Goal: Task Accomplishment & Management: Manage account settings

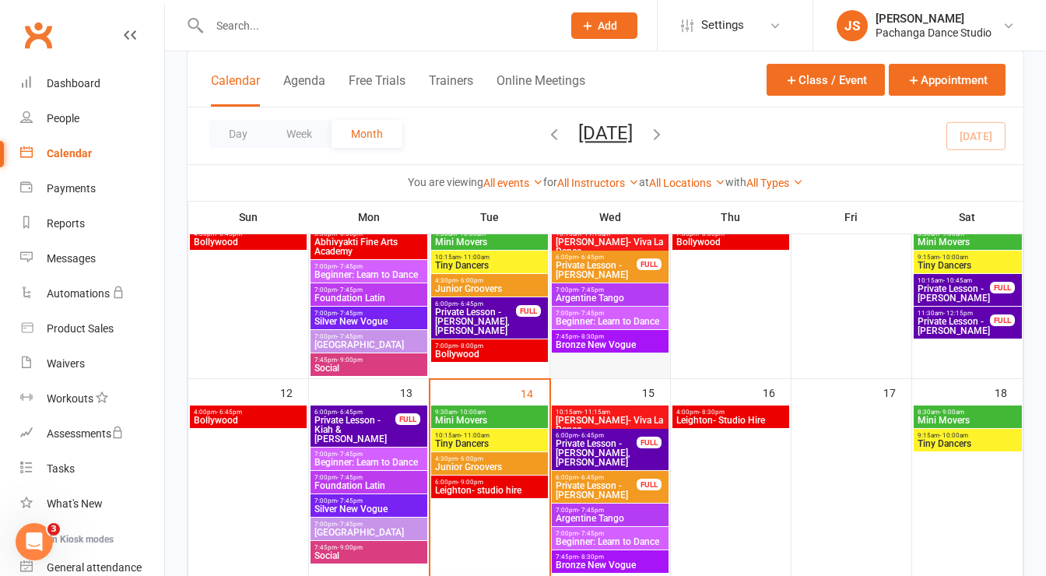
scroll to position [448, 0]
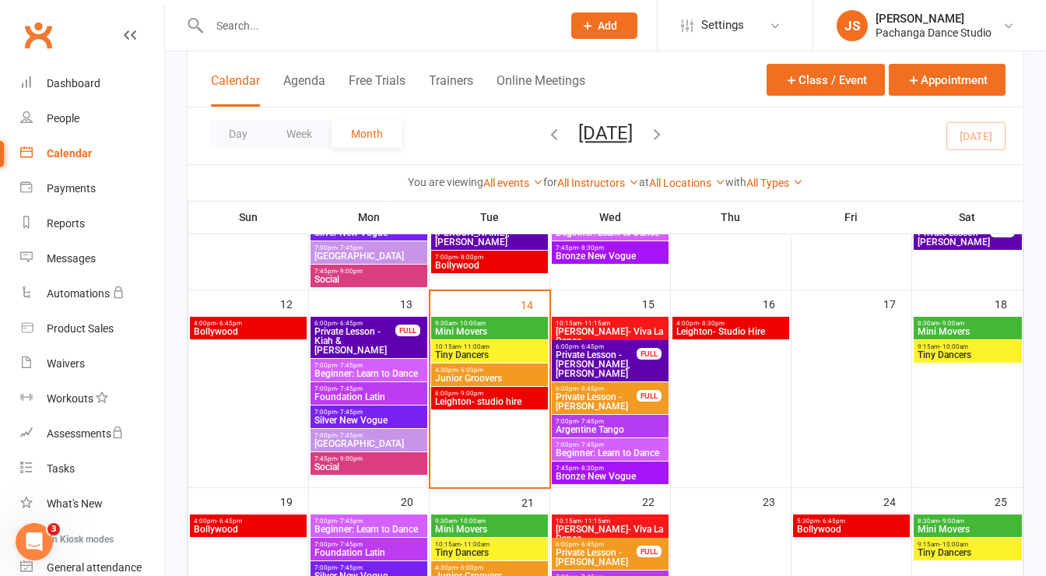
click at [495, 327] on span "Mini Movers" at bounding box center [489, 331] width 111 height 9
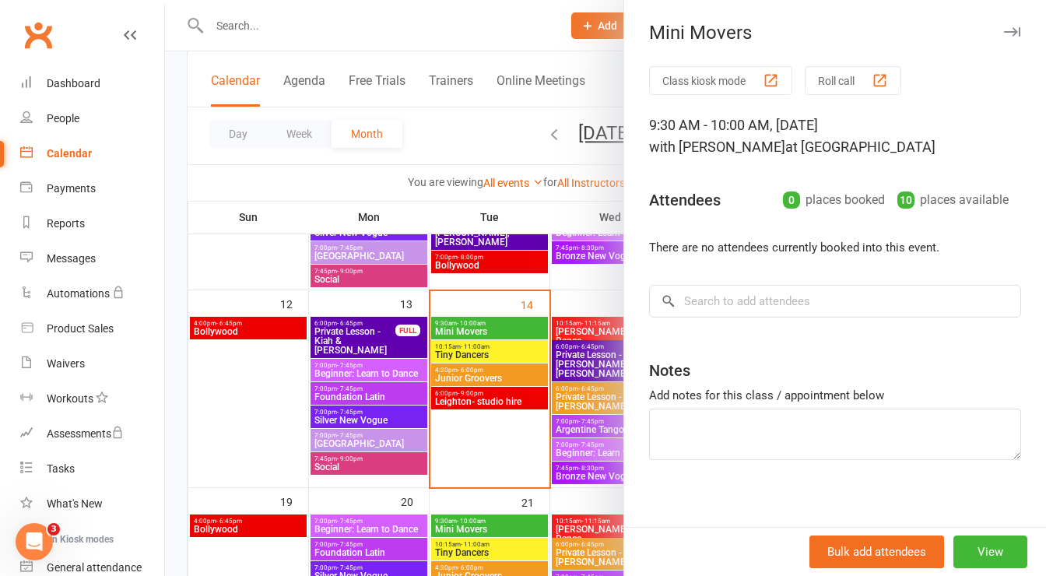
click at [1004, 32] on icon "button" at bounding box center [1012, 31] width 16 height 9
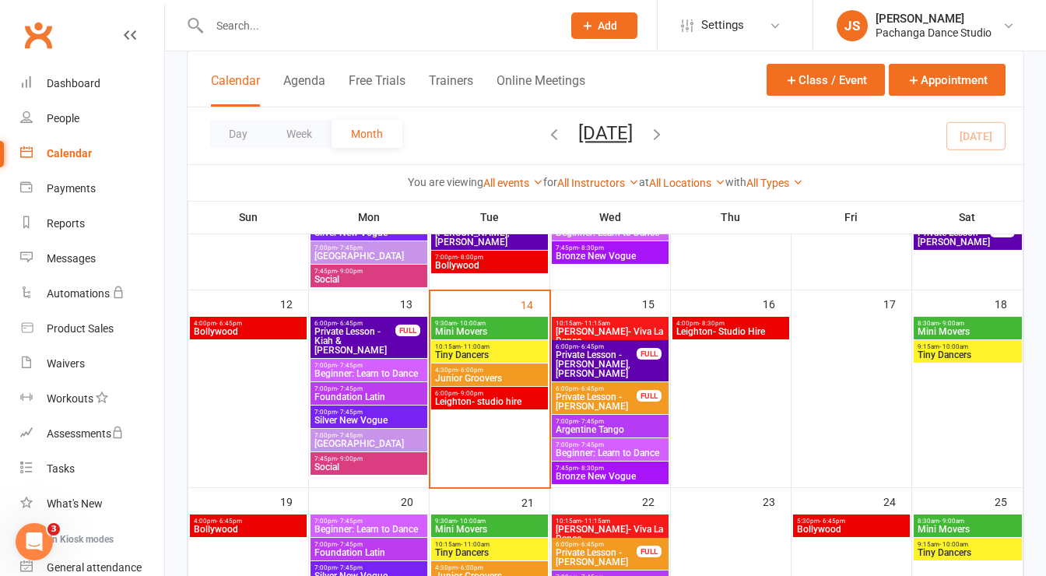
click at [515, 346] on span "10:15am - 11:00am" at bounding box center [489, 346] width 111 height 7
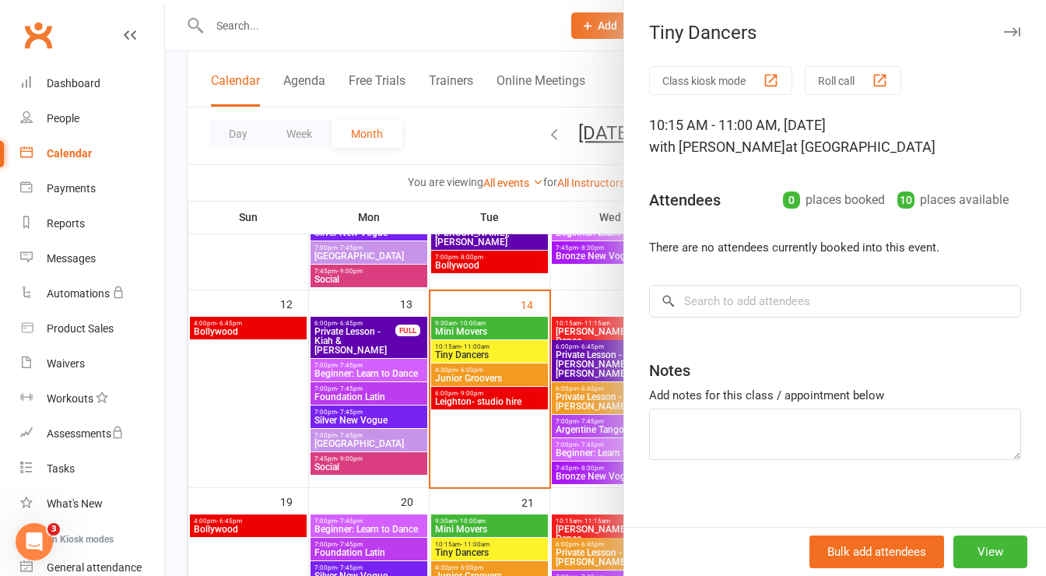
click at [1004, 31] on icon "button" at bounding box center [1012, 31] width 16 height 9
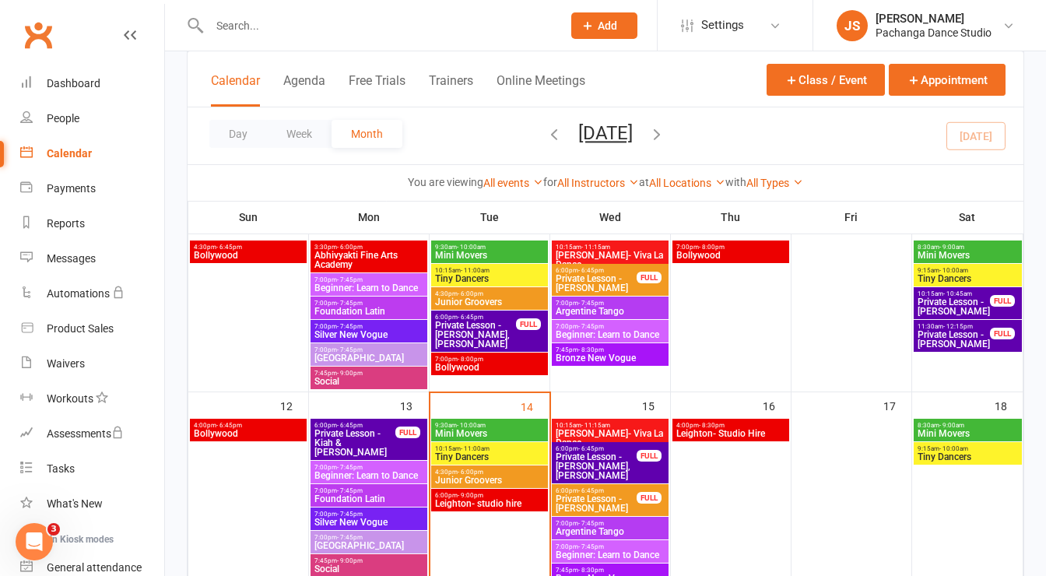
scroll to position [401, 0]
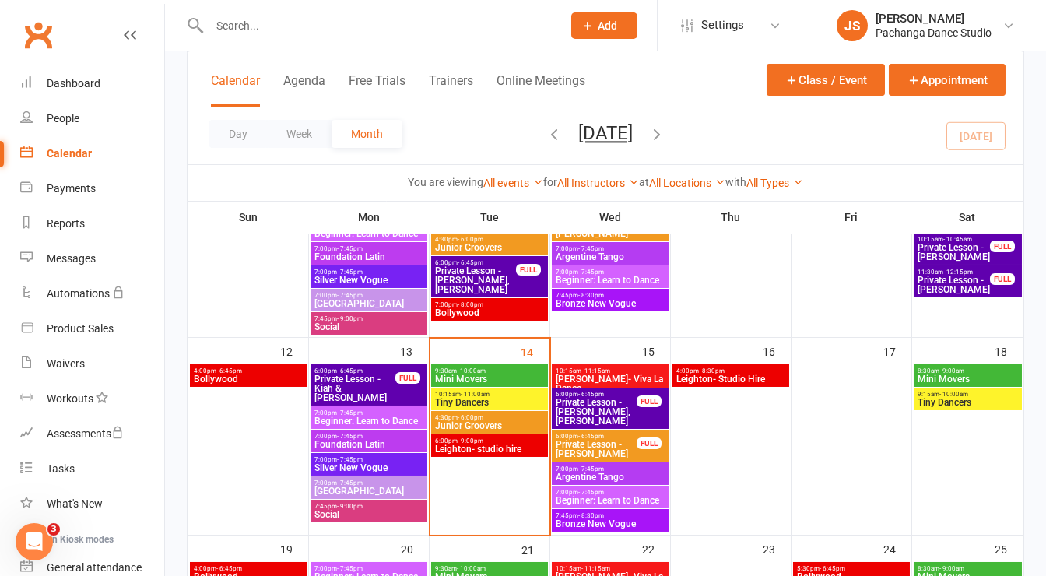
click at [515, 423] on span "Junior Groovers" at bounding box center [489, 425] width 111 height 9
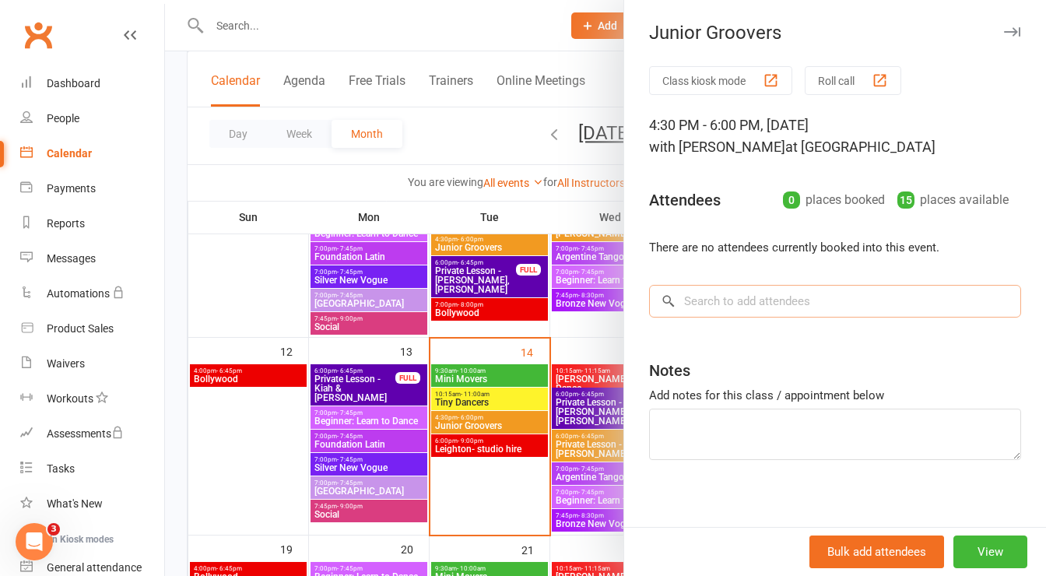
click at [790, 309] on input "search" at bounding box center [835, 301] width 372 height 33
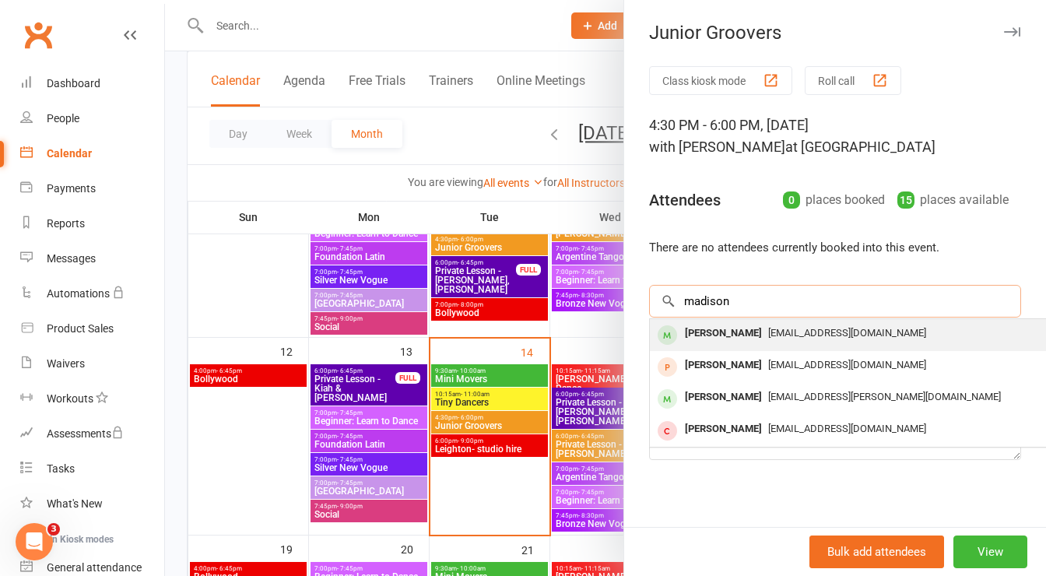
type input "madison"
click at [724, 329] on div "[PERSON_NAME]" at bounding box center [724, 333] width 90 height 23
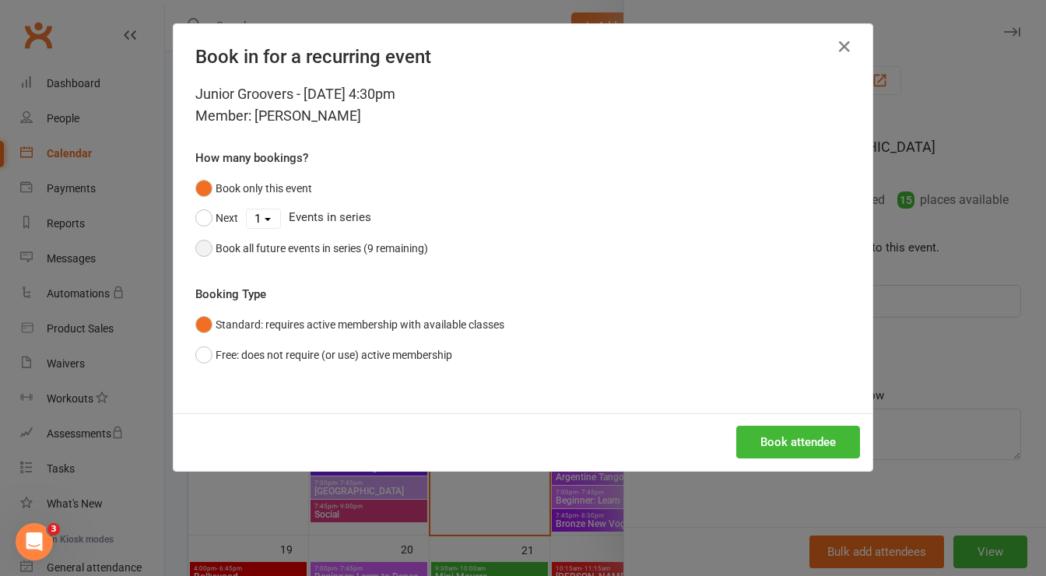
click at [358, 248] on div "Book all future events in series (9 remaining)" at bounding box center [322, 248] width 212 height 17
click at [756, 451] on button "Book attendee" at bounding box center [798, 442] width 124 height 33
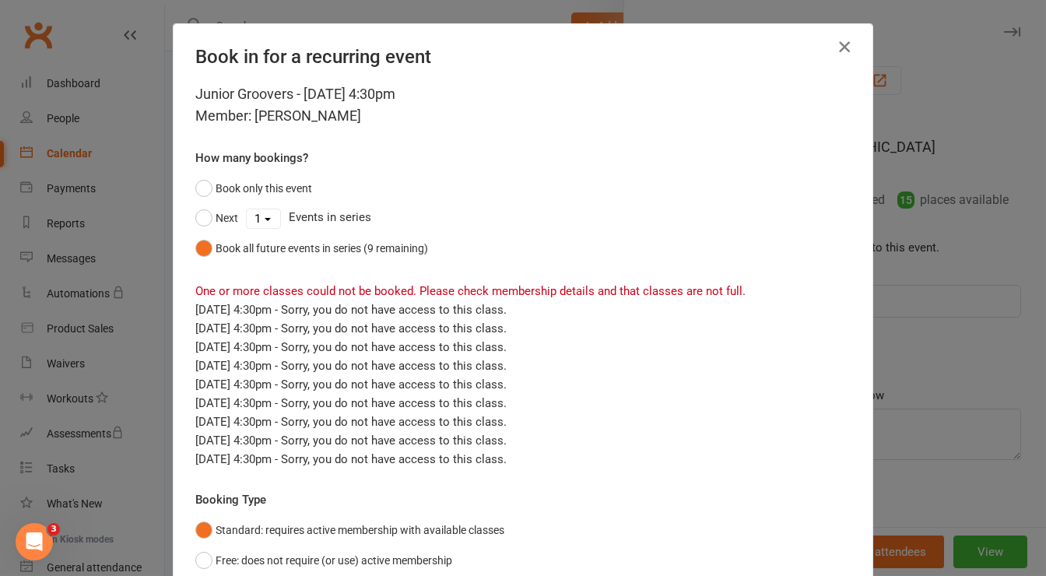
click at [838, 45] on icon "button" at bounding box center [844, 46] width 19 height 19
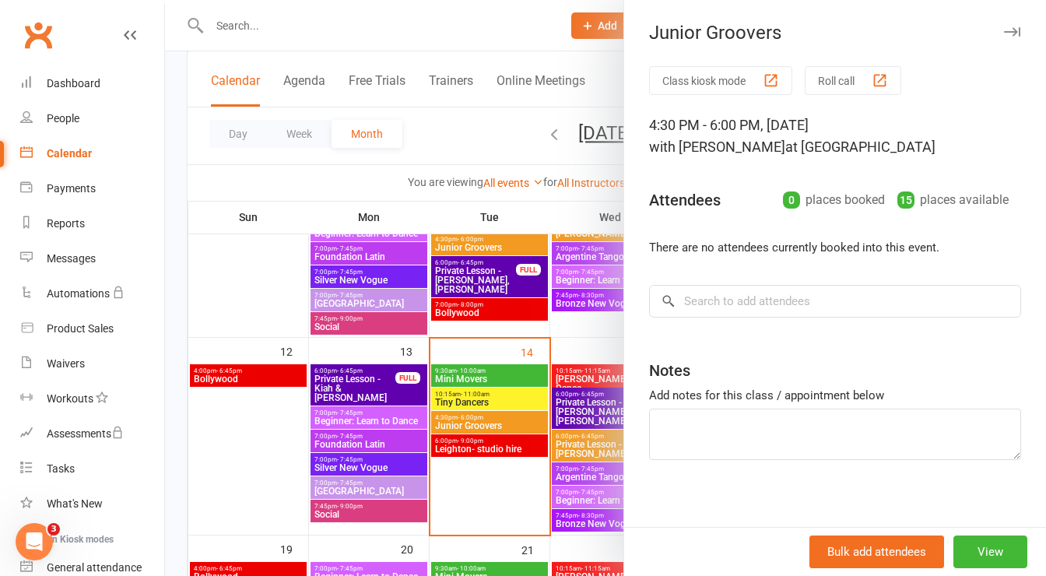
scroll to position [409, 0]
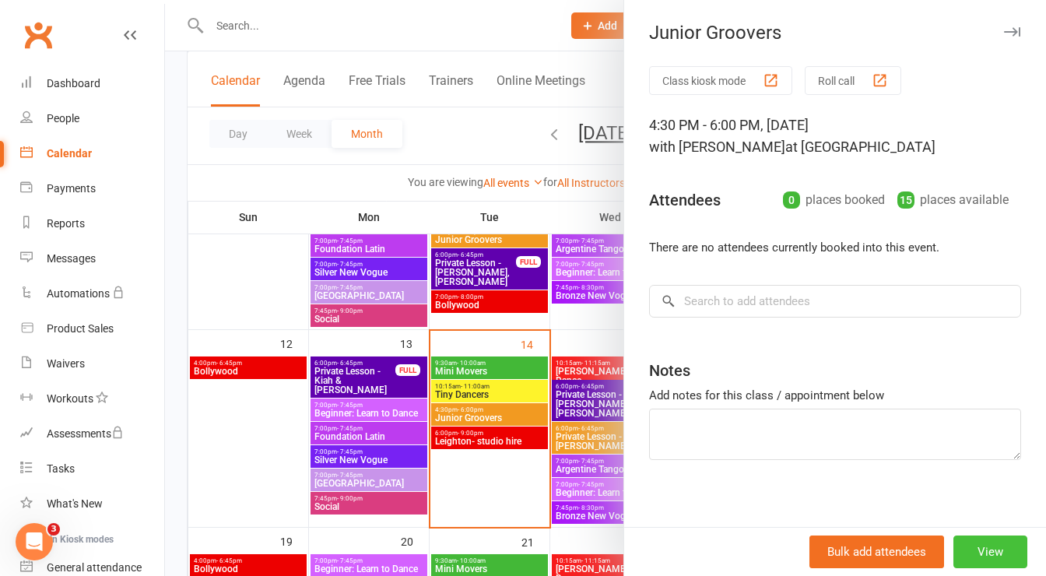
click at [960, 548] on button "View" at bounding box center [991, 552] width 74 height 33
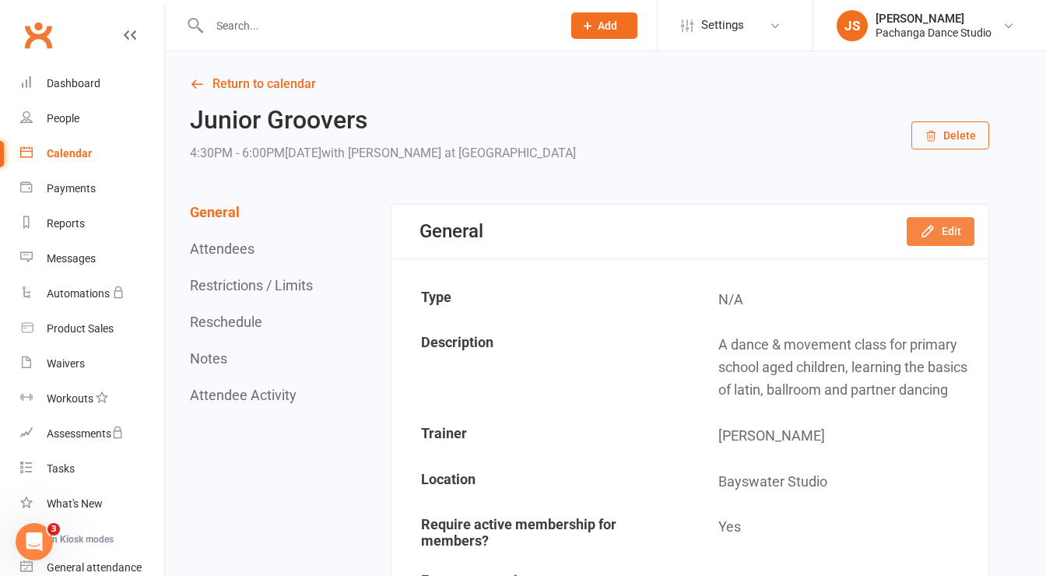
click at [936, 229] on icon "button" at bounding box center [928, 231] width 16 height 16
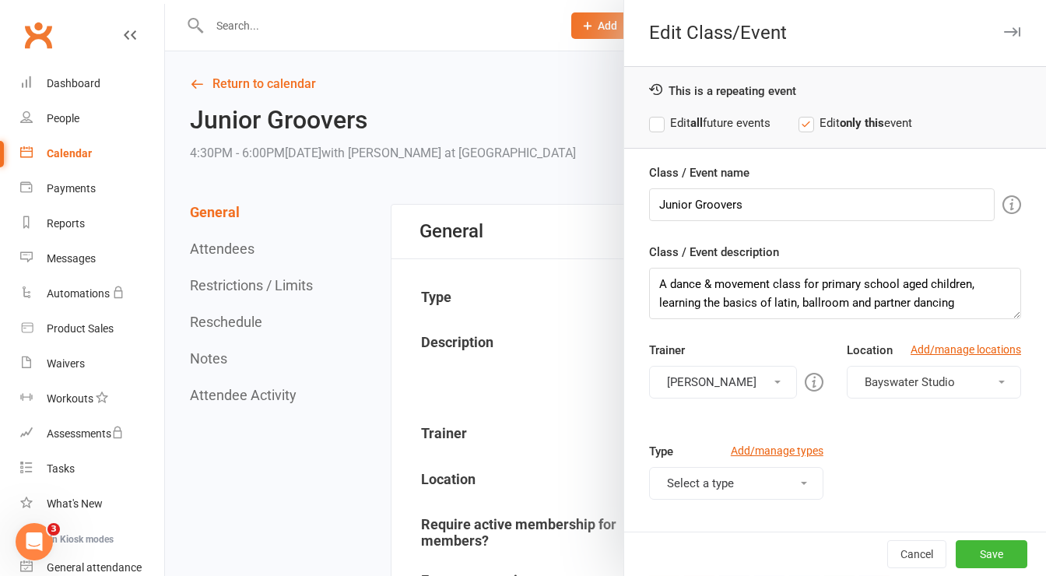
click at [649, 126] on label "Edit all future events" at bounding box center [709, 123] width 121 height 19
click at [699, 494] on button "Select a type" at bounding box center [736, 483] width 174 height 33
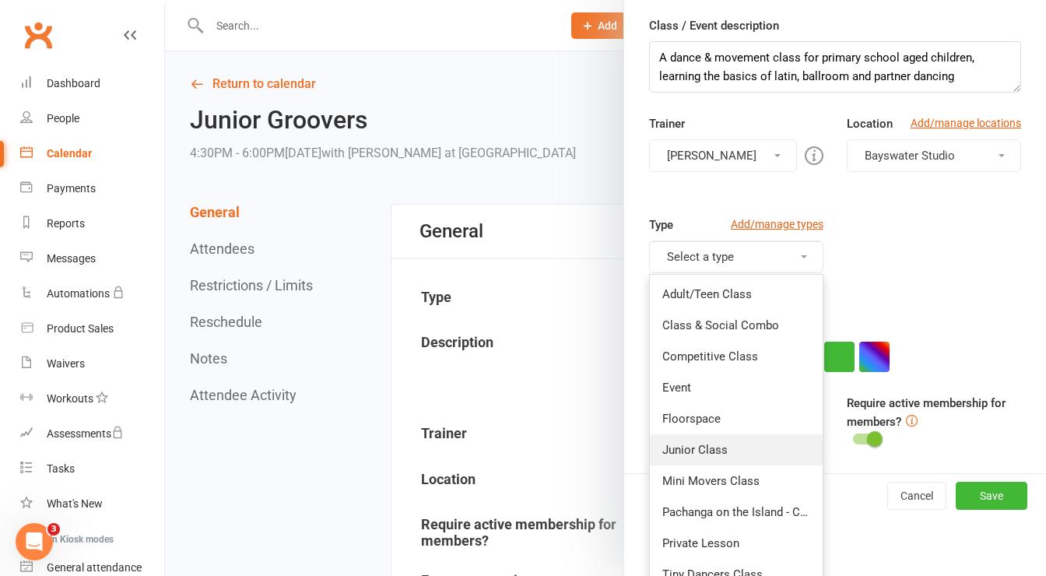
click at [729, 448] on link "Junior Class" at bounding box center [736, 449] width 173 height 31
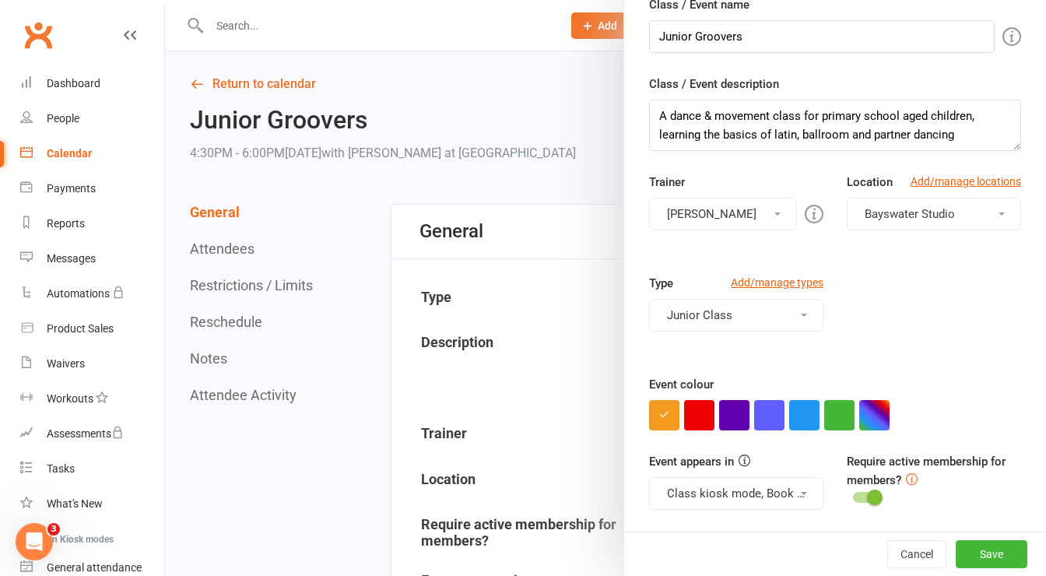
scroll to position [163, 0]
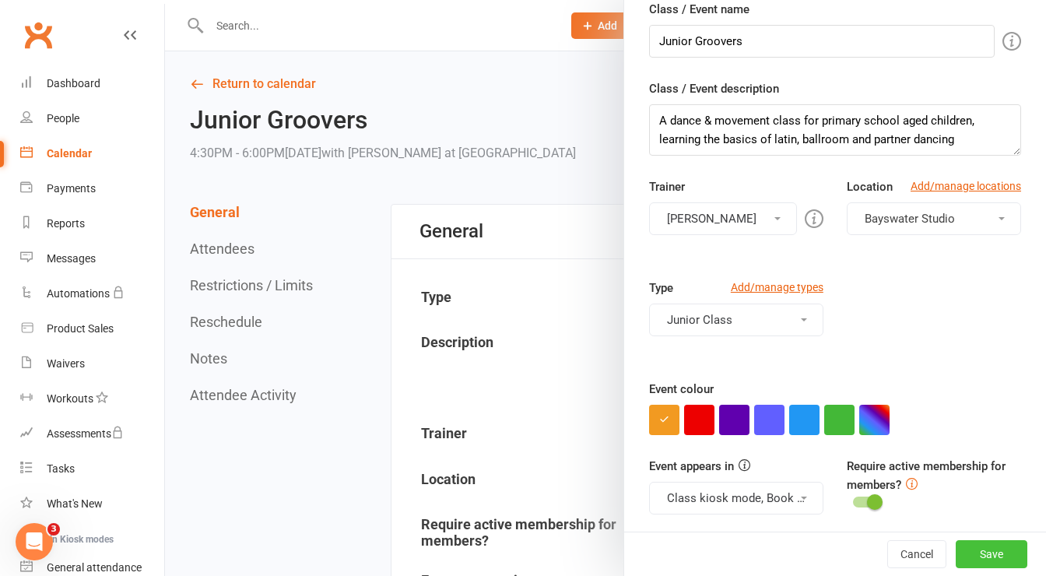
click at [971, 553] on button "Save" at bounding box center [992, 554] width 72 height 28
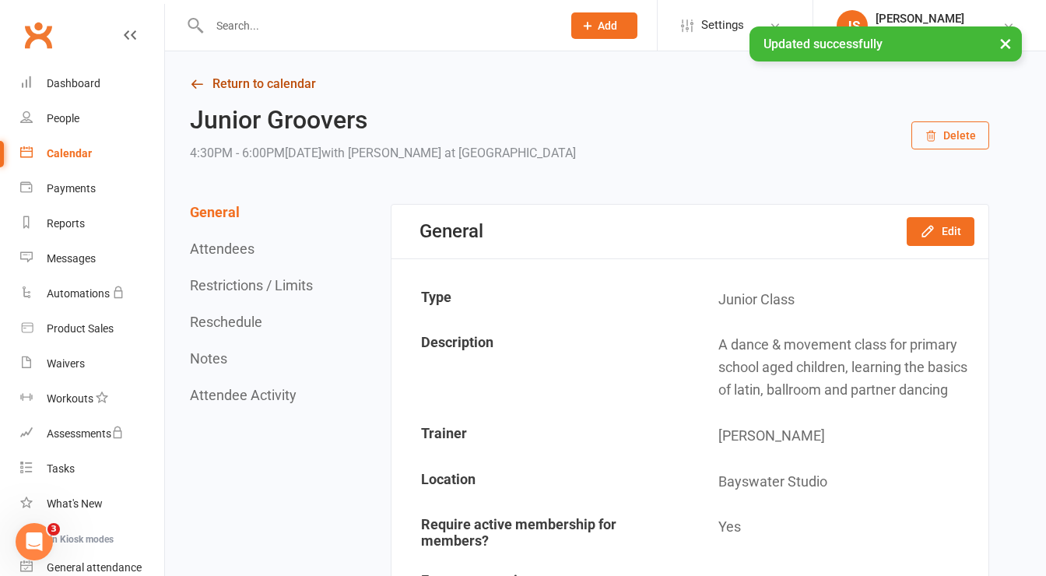
click at [227, 83] on link "Return to calendar" at bounding box center [589, 84] width 799 height 22
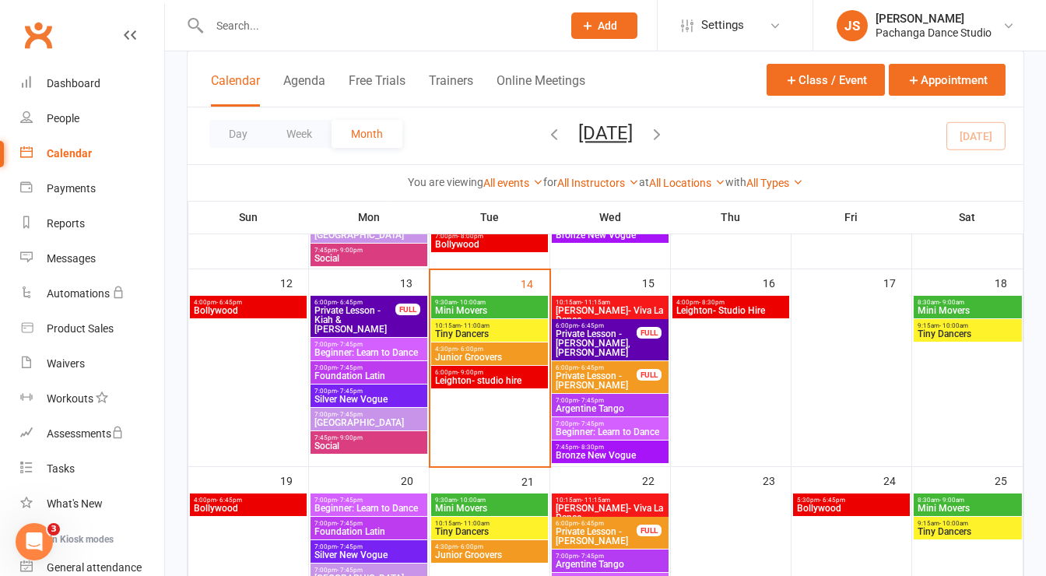
scroll to position [477, 0]
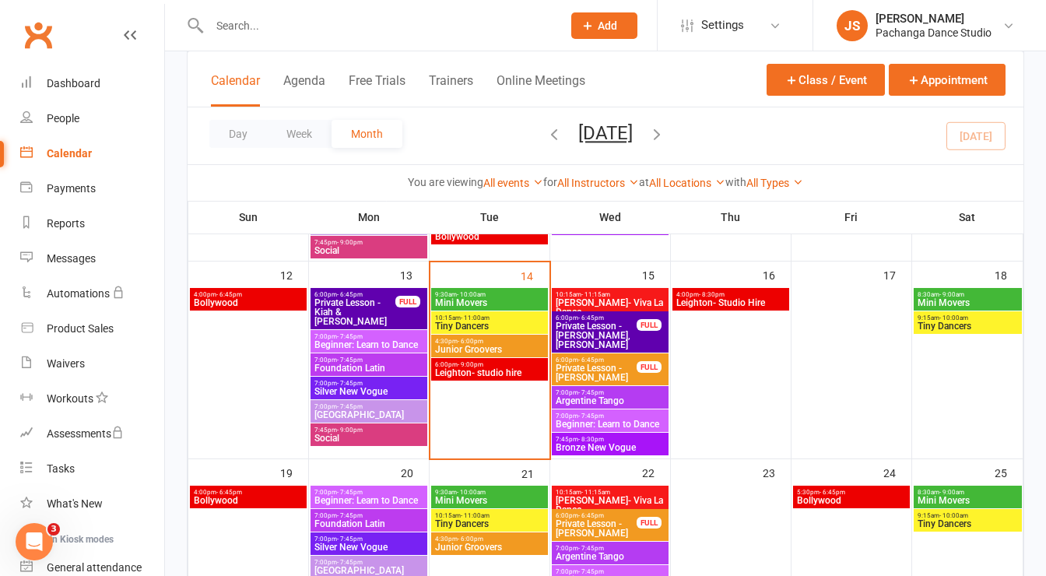
click at [532, 345] on span "Junior Groovers" at bounding box center [489, 349] width 111 height 9
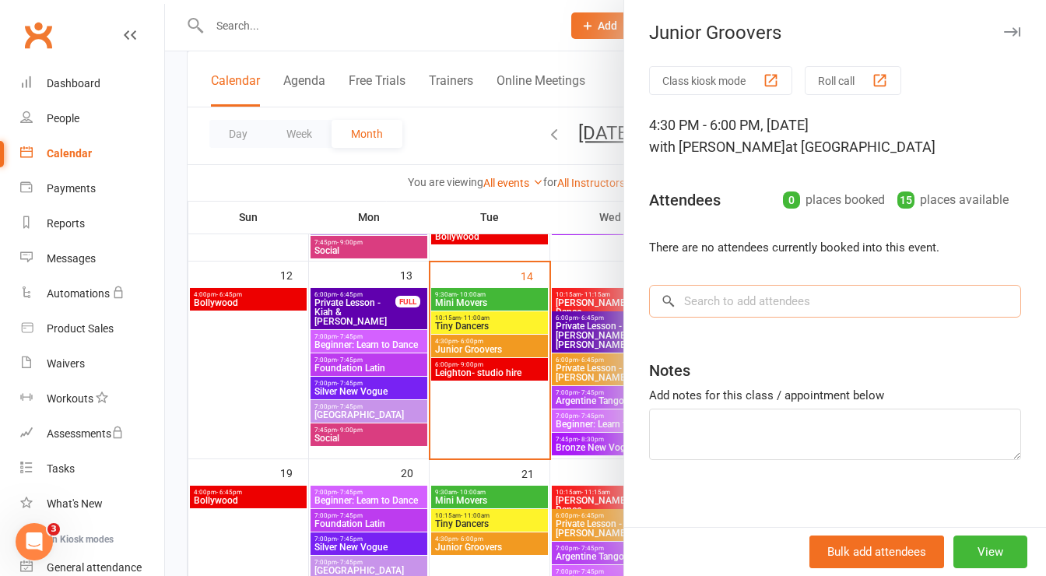
click at [743, 301] on input "search" at bounding box center [835, 301] width 372 height 33
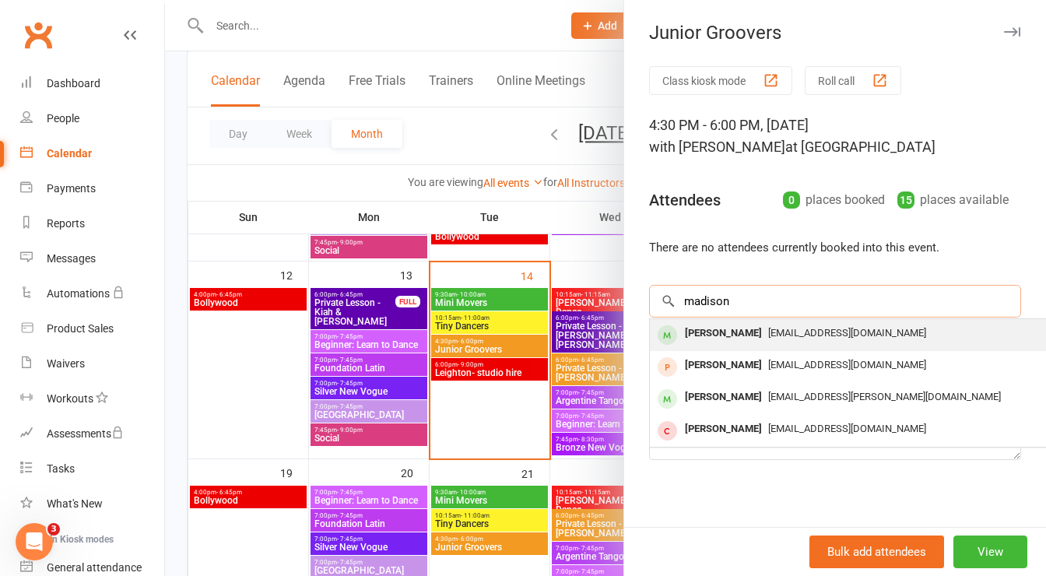
type input "madison"
click at [723, 328] on div "[PERSON_NAME]" at bounding box center [724, 333] width 90 height 23
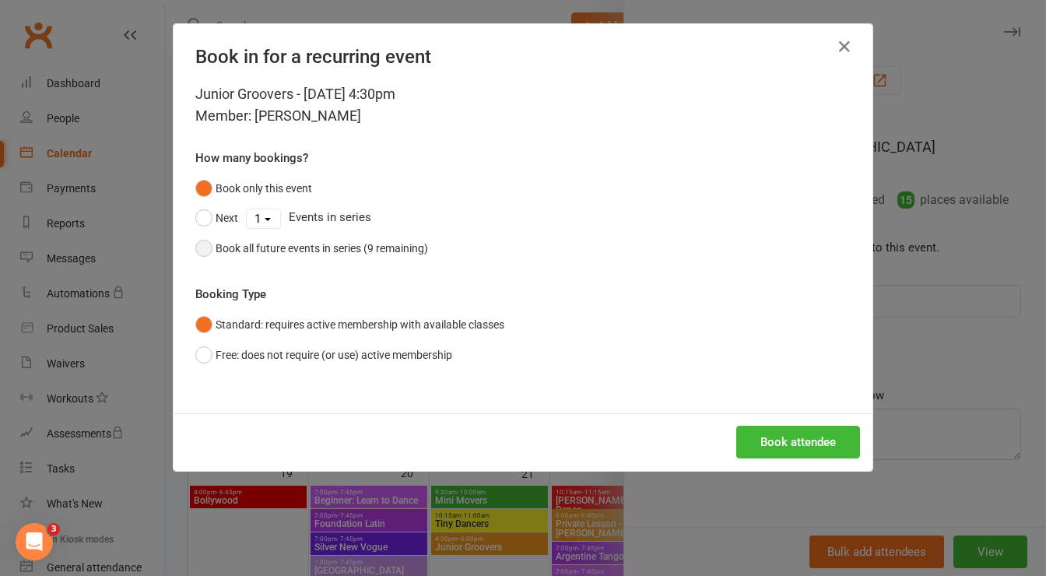
click at [384, 247] on div "Book all future events in series (9 remaining)" at bounding box center [322, 248] width 212 height 17
click at [772, 433] on button "Book attendee" at bounding box center [798, 442] width 124 height 33
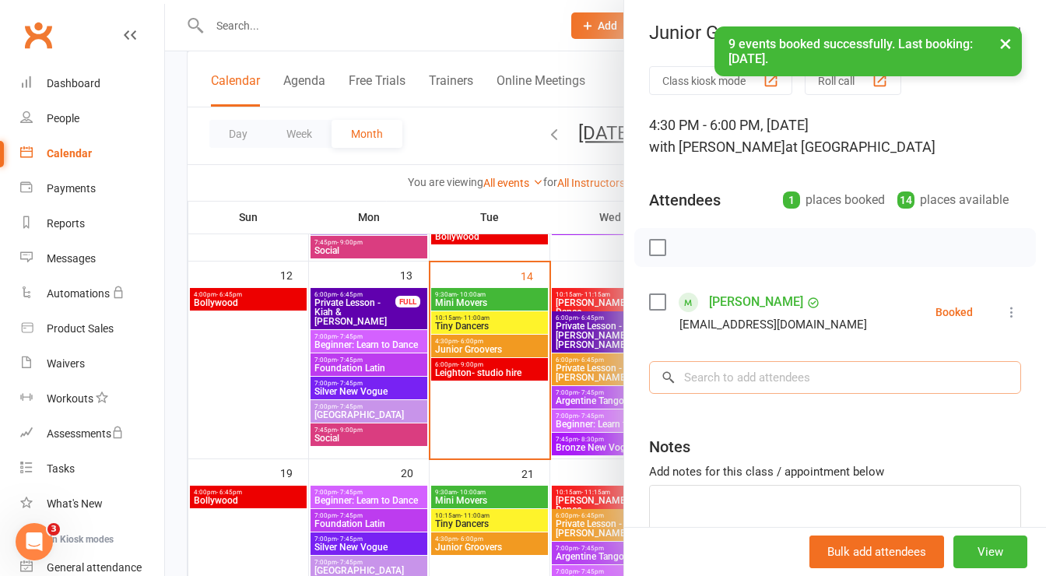
click at [738, 381] on input "search" at bounding box center [835, 377] width 372 height 33
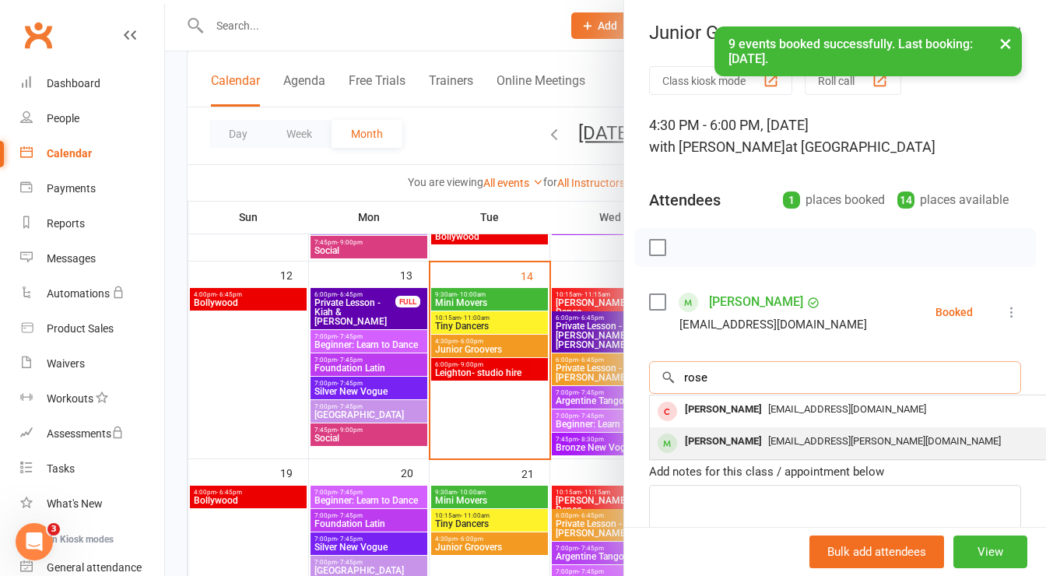
type input "rose"
click at [701, 434] on div "[PERSON_NAME]" at bounding box center [724, 441] width 90 height 23
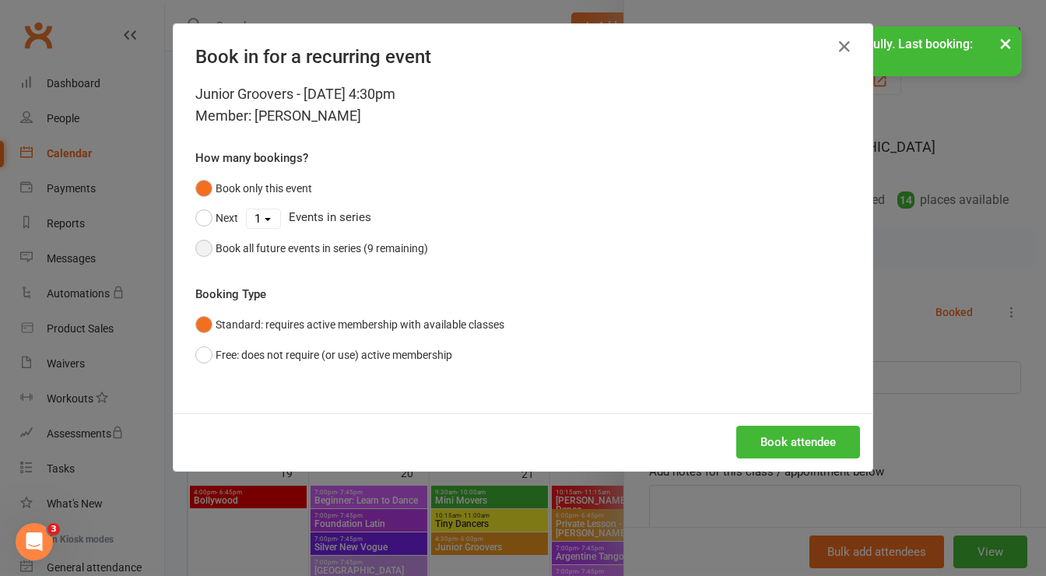
click at [367, 251] on div "Book all future events in series (9 remaining)" at bounding box center [322, 248] width 212 height 17
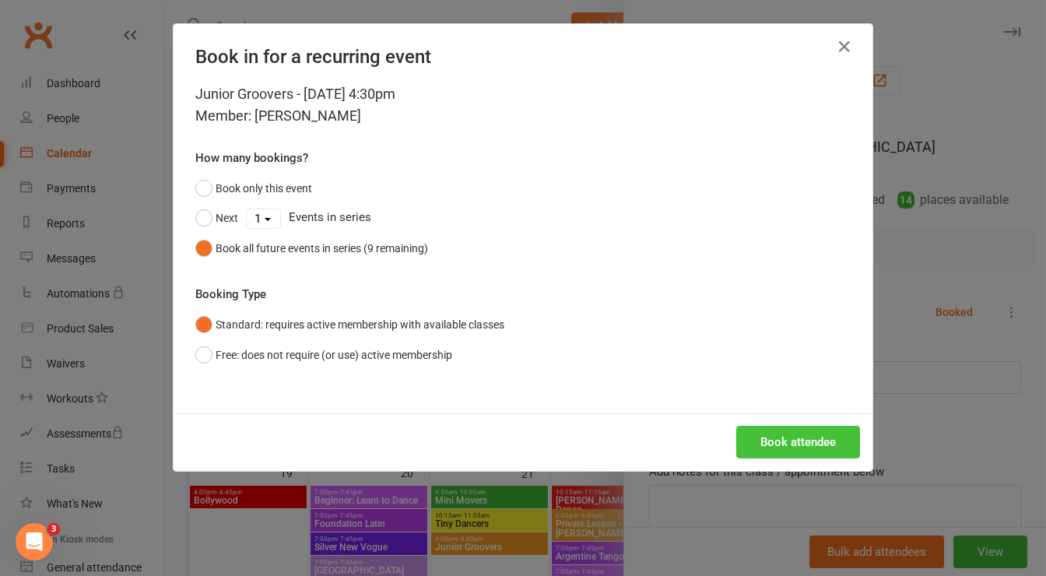
click at [772, 437] on button "Book attendee" at bounding box center [798, 442] width 124 height 33
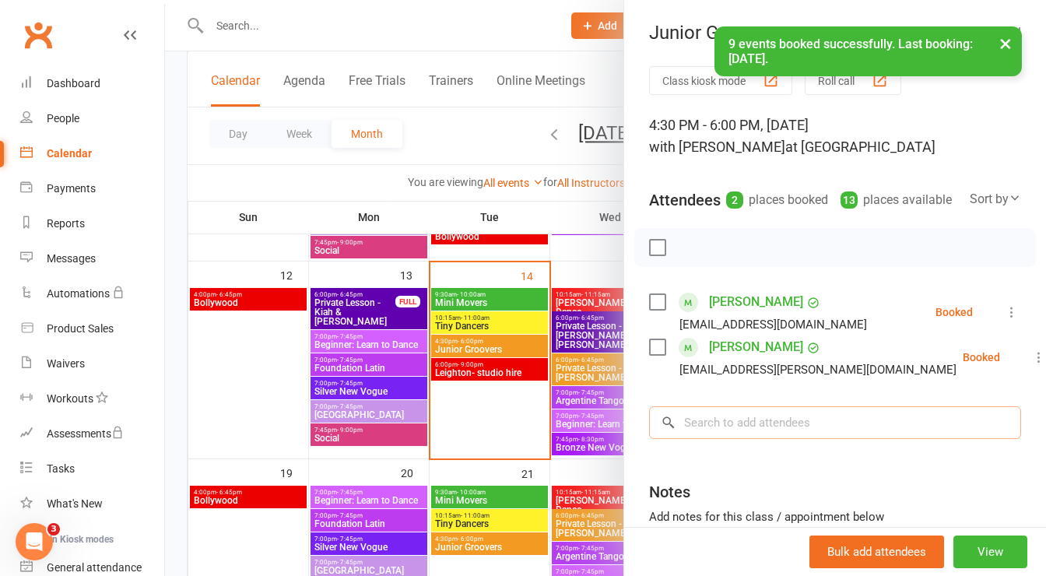
click at [743, 439] on input "search" at bounding box center [835, 422] width 372 height 33
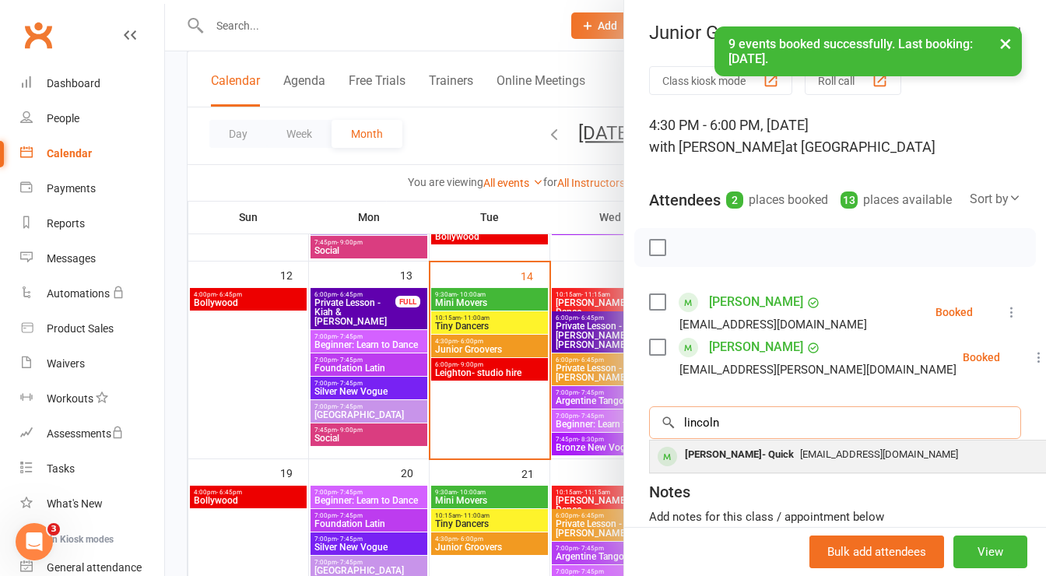
type input "lincoln"
click at [722, 466] on div "[PERSON_NAME]- Quick" at bounding box center [739, 455] width 121 height 23
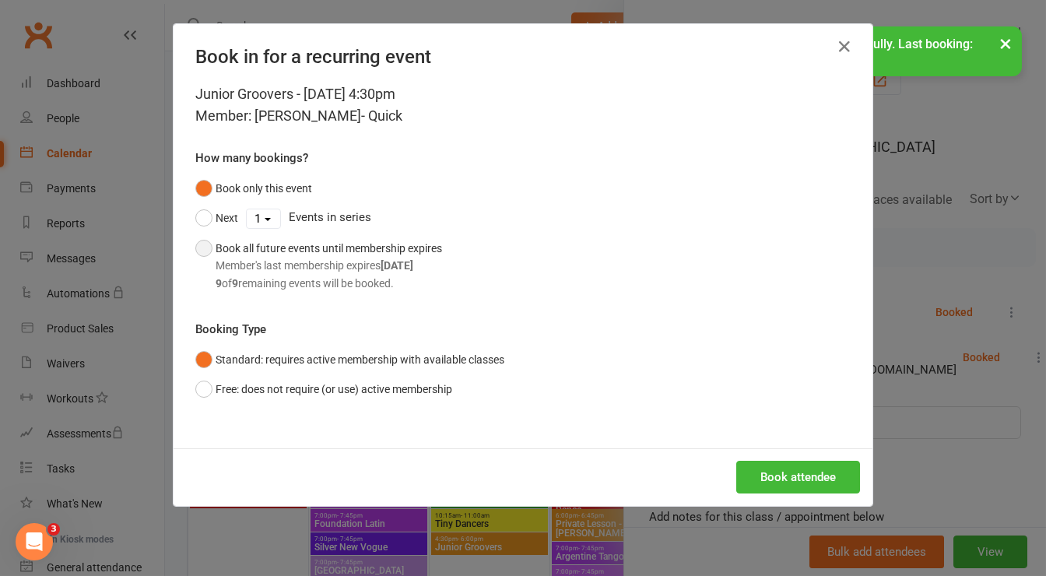
click at [333, 254] on div "Book all future events until membership expires Member's last membership expire…" at bounding box center [329, 266] width 227 height 52
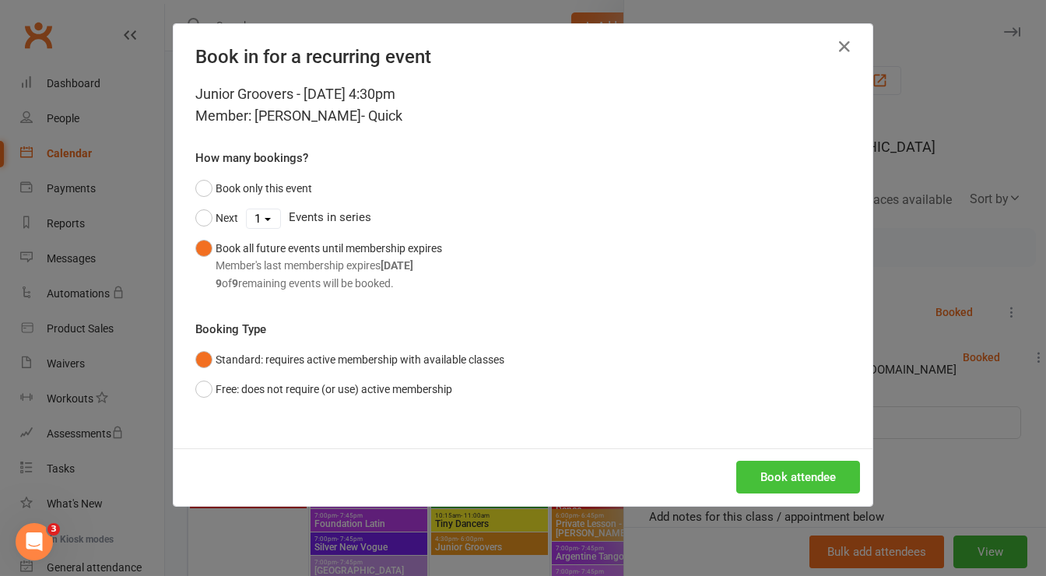
click at [754, 474] on button "Book attendee" at bounding box center [798, 477] width 124 height 33
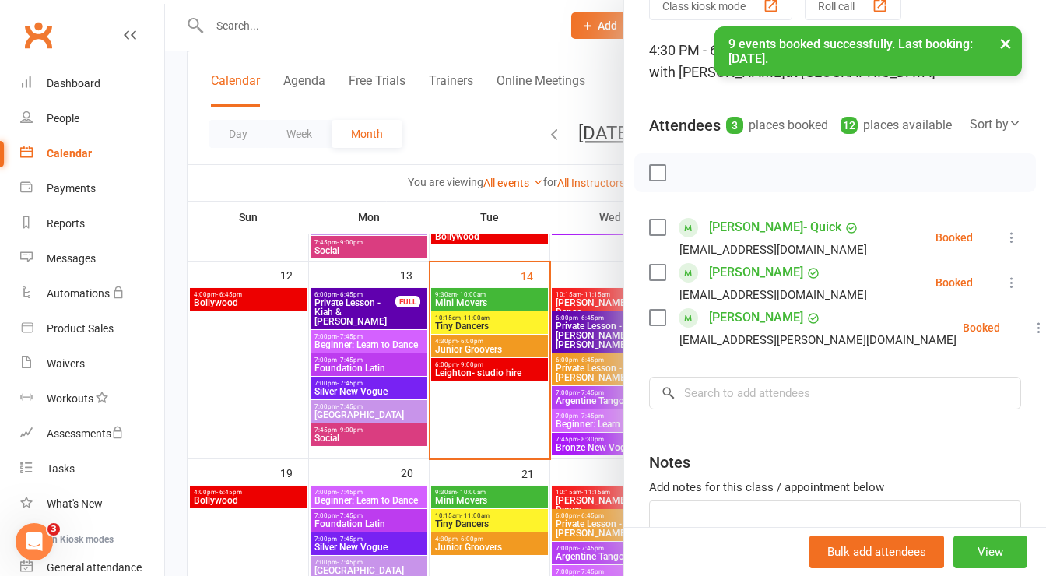
scroll to position [360, 0]
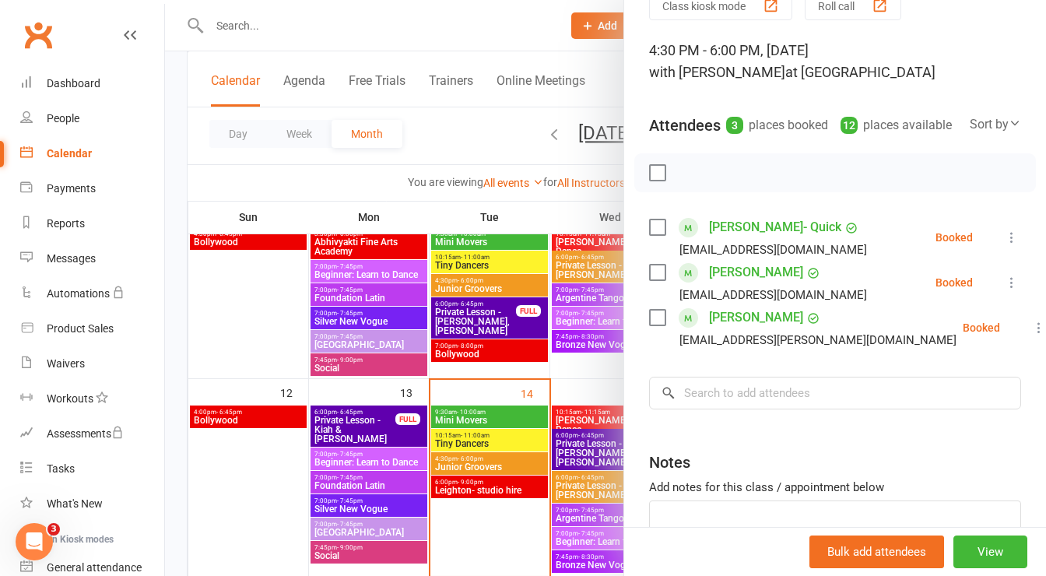
click at [505, 288] on div at bounding box center [605, 288] width 881 height 576
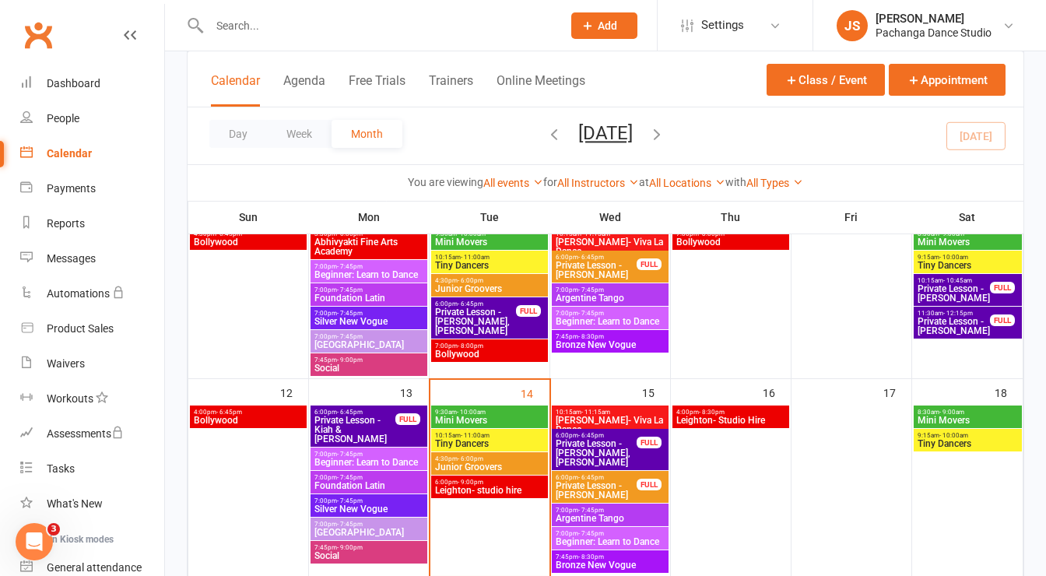
click at [517, 286] on span "Junior Groovers" at bounding box center [489, 288] width 111 height 9
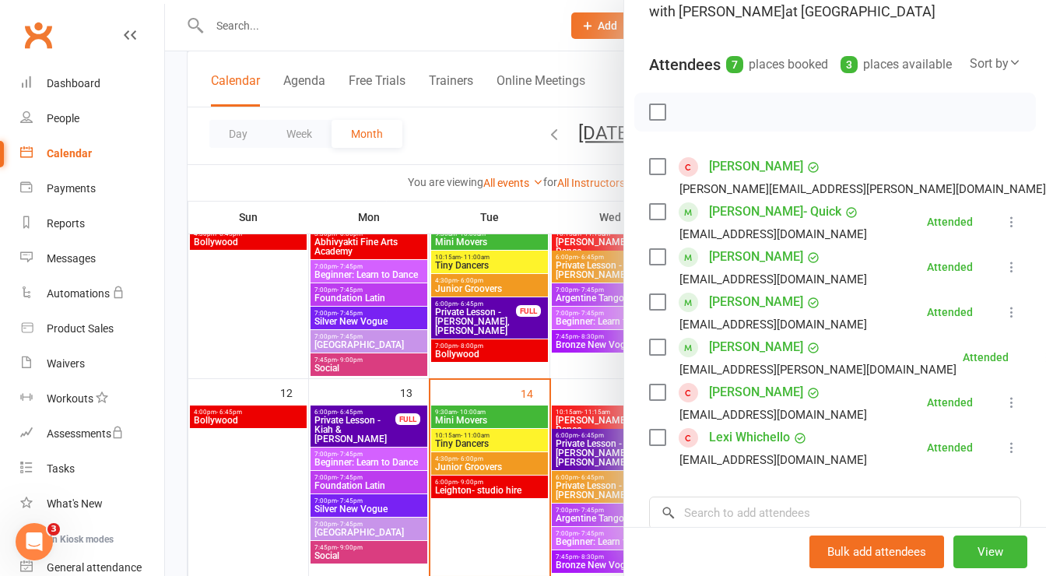
scroll to position [137, 0]
click at [511, 465] on div at bounding box center [605, 288] width 881 height 576
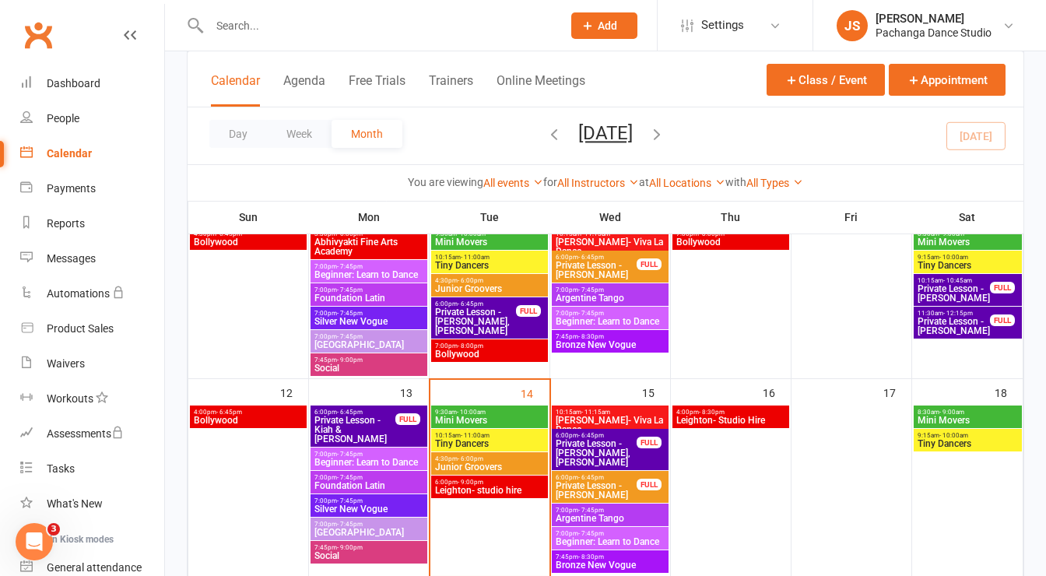
click at [504, 465] on span "Junior Groovers" at bounding box center [489, 466] width 111 height 9
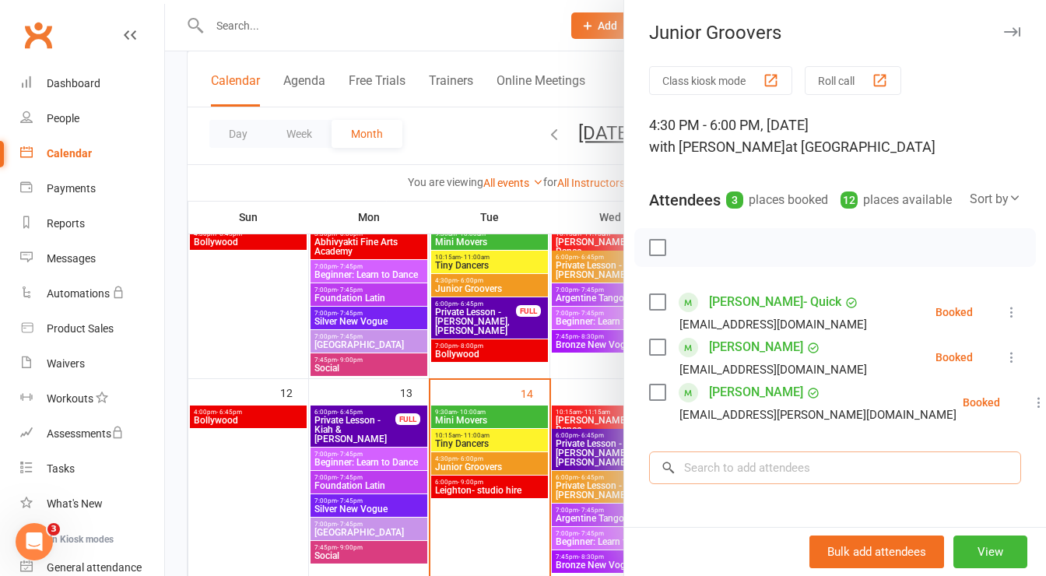
click at [753, 484] on input "search" at bounding box center [835, 467] width 372 height 33
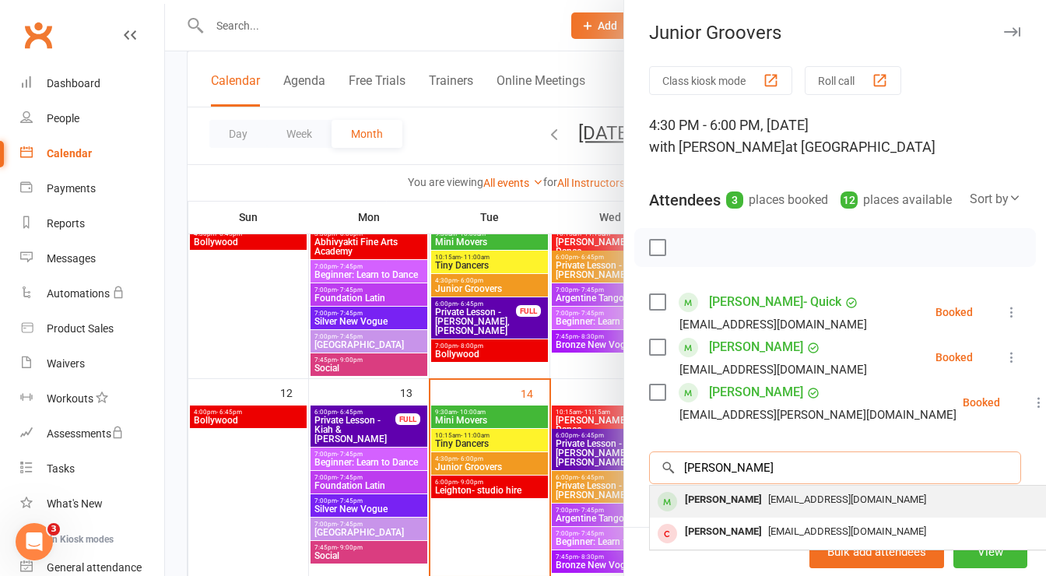
type input "[PERSON_NAME]"
click at [703, 511] on div "[PERSON_NAME]" at bounding box center [724, 500] width 90 height 23
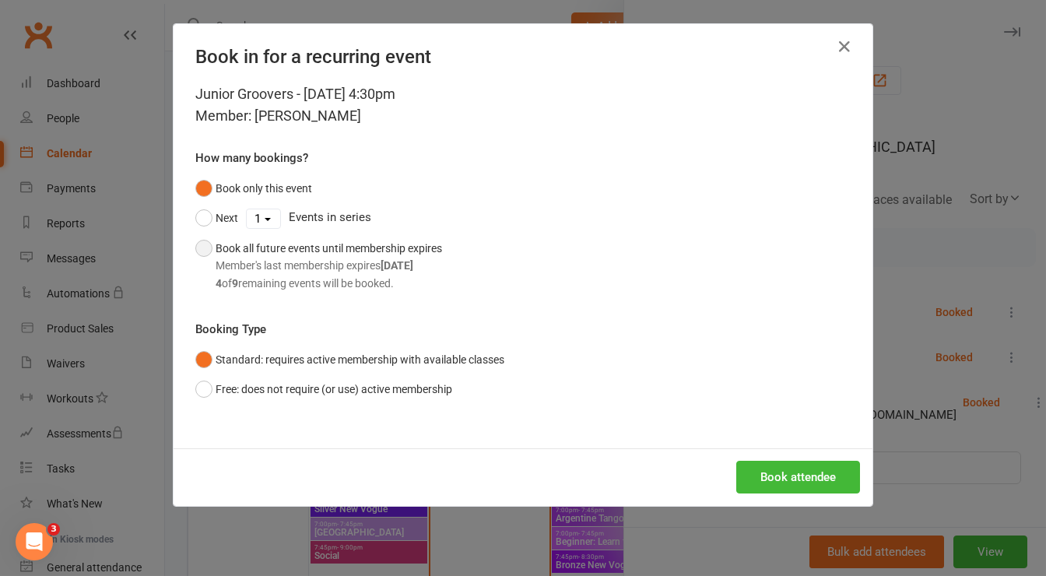
click at [369, 247] on div "Book all future events until membership expires Member's last membership expire…" at bounding box center [329, 266] width 227 height 52
click at [769, 479] on button "Book attendee" at bounding box center [798, 477] width 124 height 33
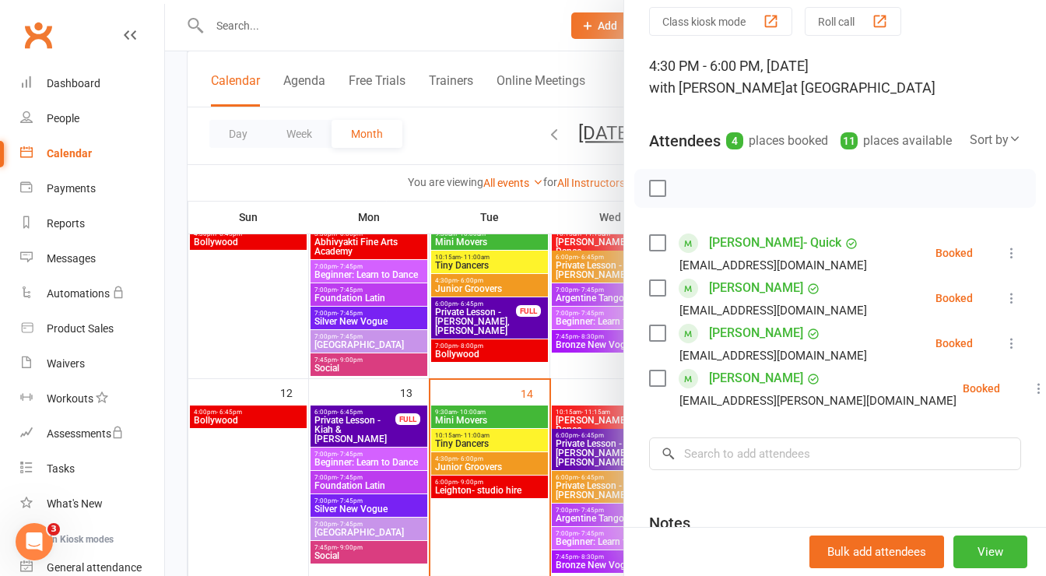
scroll to position [0, 0]
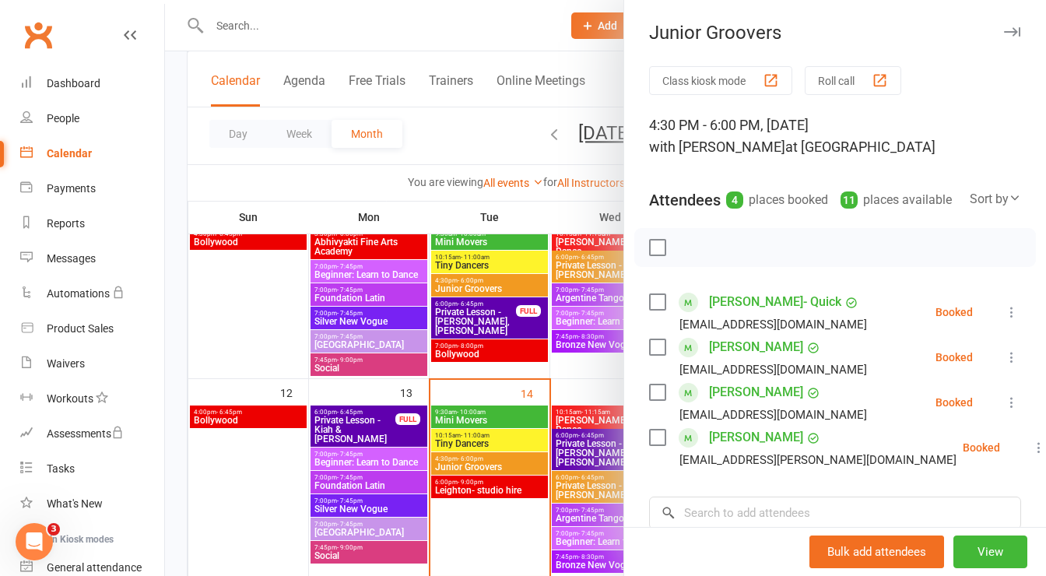
click at [1004, 30] on icon "button" at bounding box center [1012, 31] width 16 height 9
